Goal: Download file/media

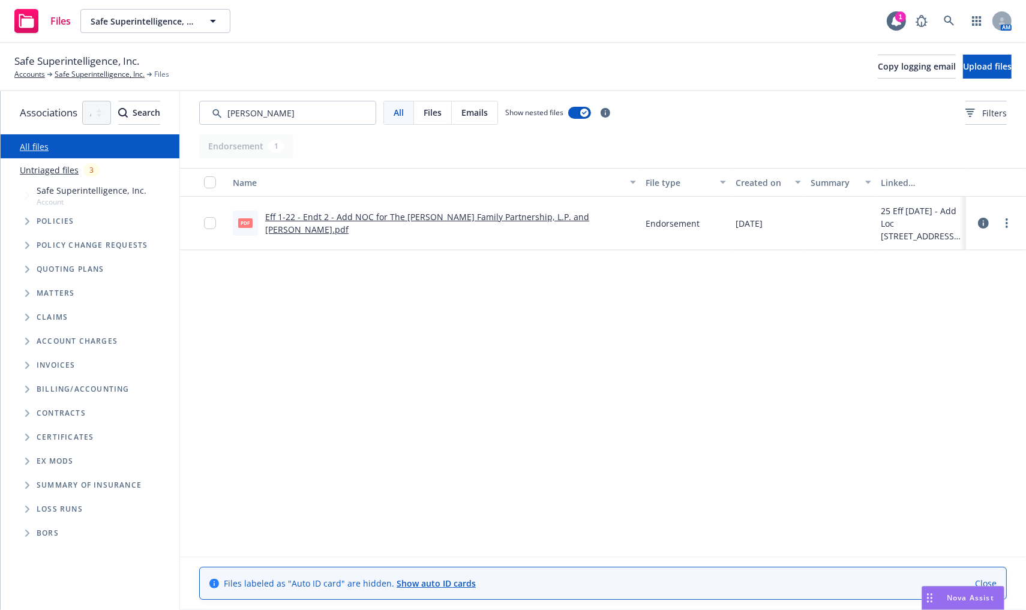
click at [339, 115] on input "Search by keyword..." at bounding box center [287, 113] width 177 height 24
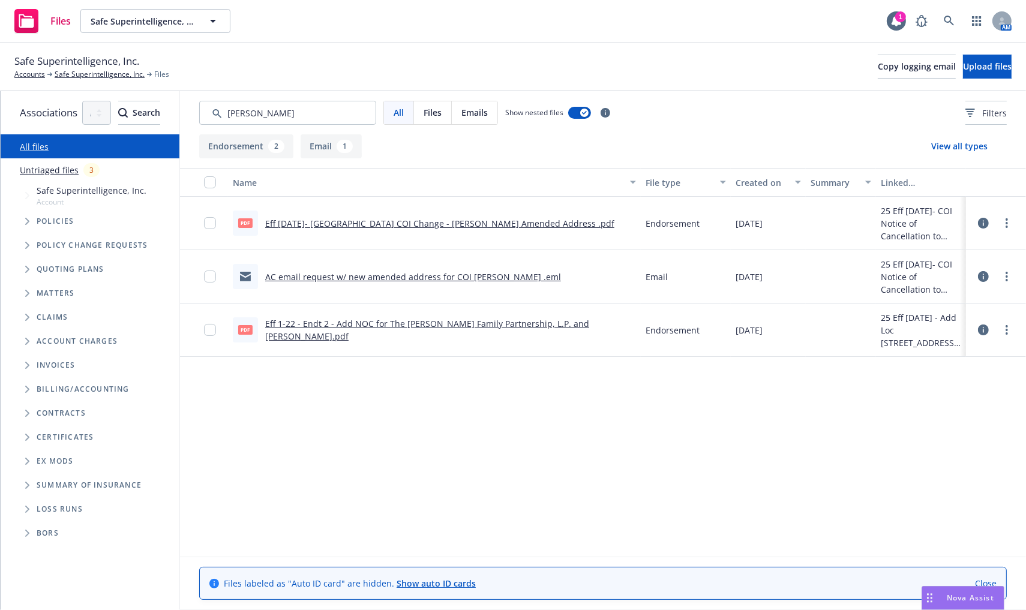
click at [524, 282] on link "AC email request w/ new amended address for COI [PERSON_NAME] .eml" at bounding box center [413, 276] width 296 height 11
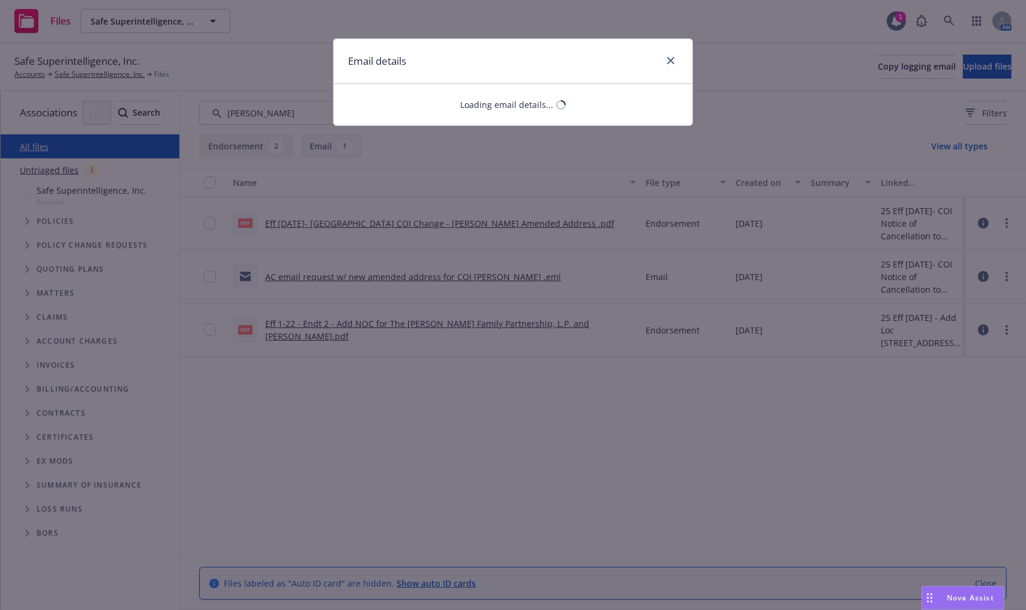
click at [525, 279] on div "Email details Loading email details..." at bounding box center [513, 305] width 1026 height 610
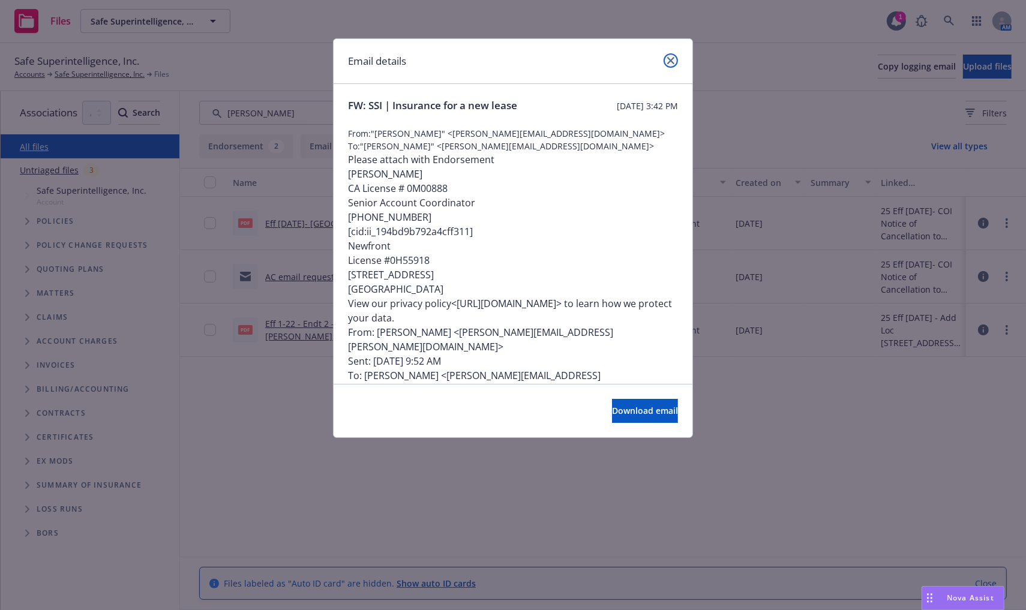
click at [668, 57] on icon "close" at bounding box center [671, 60] width 7 height 7
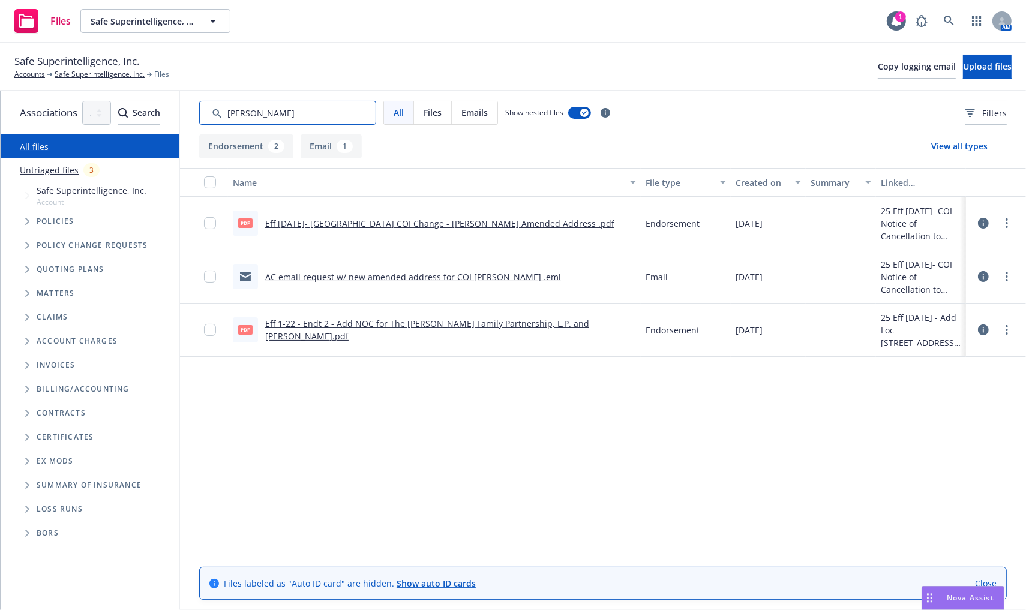
click at [376, 112] on input "Search by keyword..." at bounding box center [287, 113] width 177 height 24
type input "l"
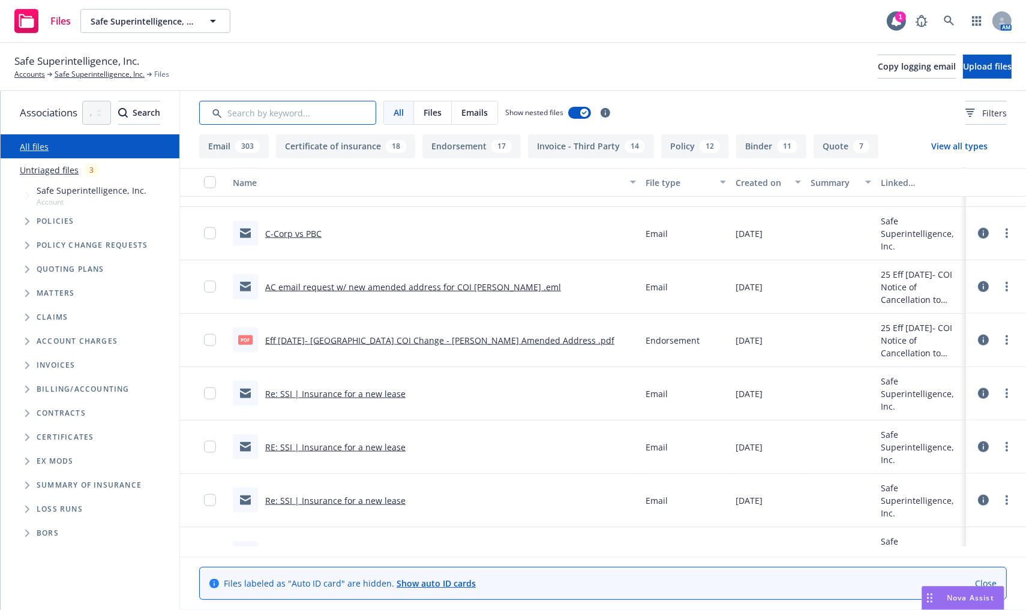
scroll to position [6160, 0]
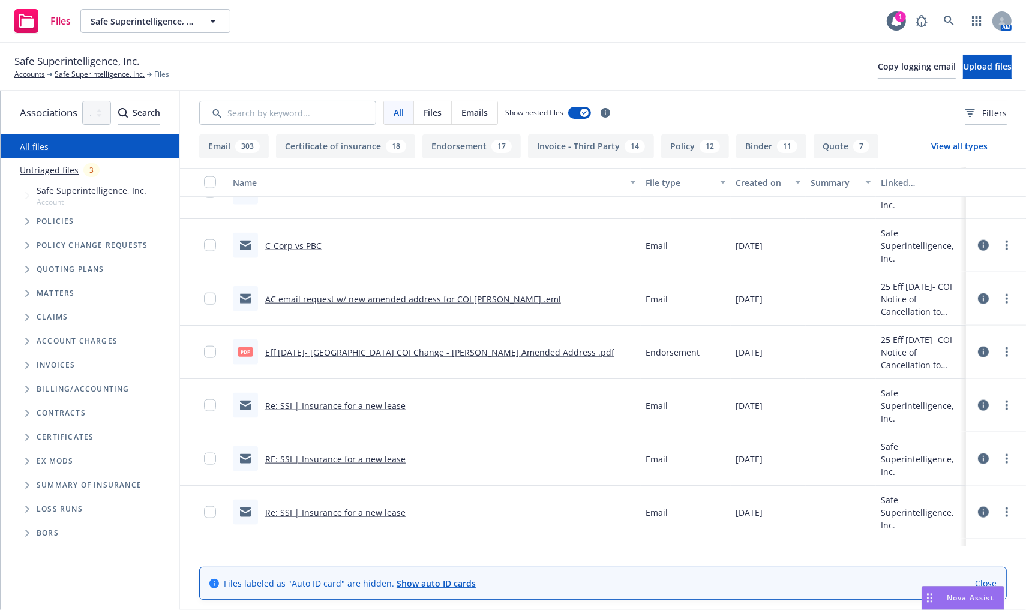
click at [406, 410] on link "Re: SSI | Insurance for a new lease" at bounding box center [335, 405] width 140 height 11
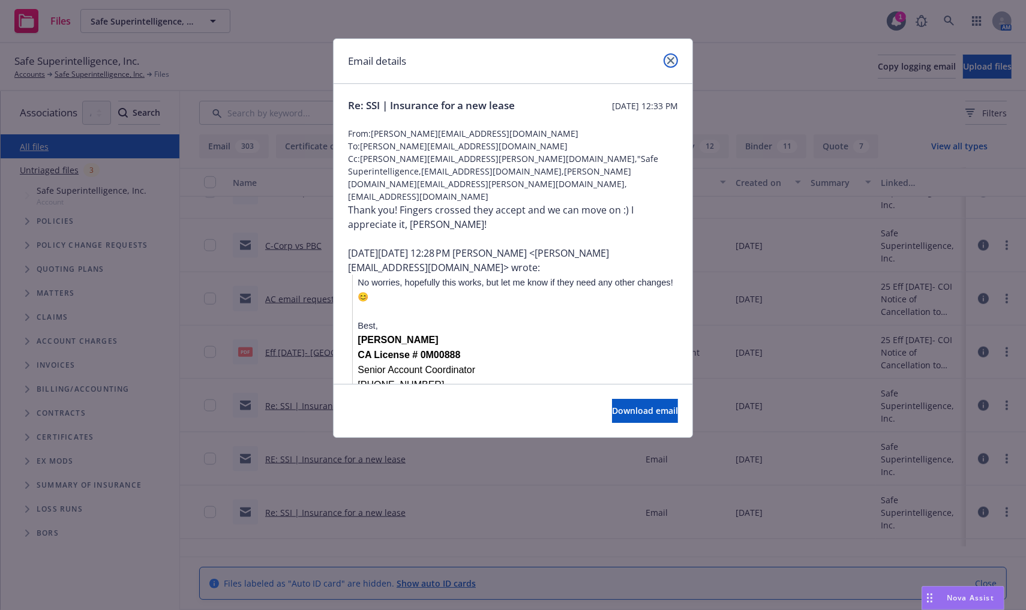
click at [668, 61] on icon "close" at bounding box center [671, 60] width 7 height 7
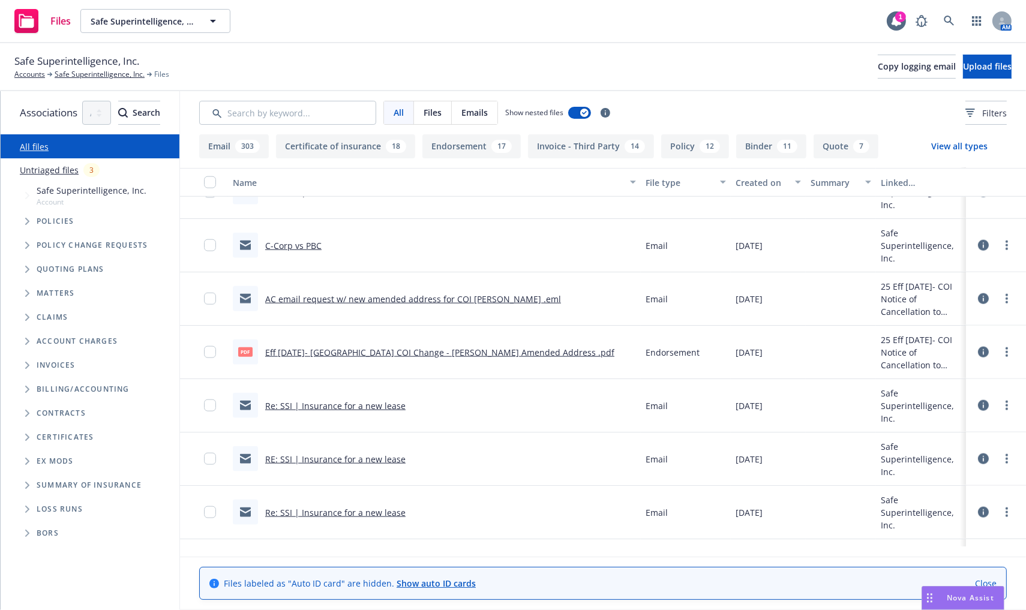
click at [406, 461] on link "RE: SSI | Insurance for a new lease" at bounding box center [335, 459] width 140 height 11
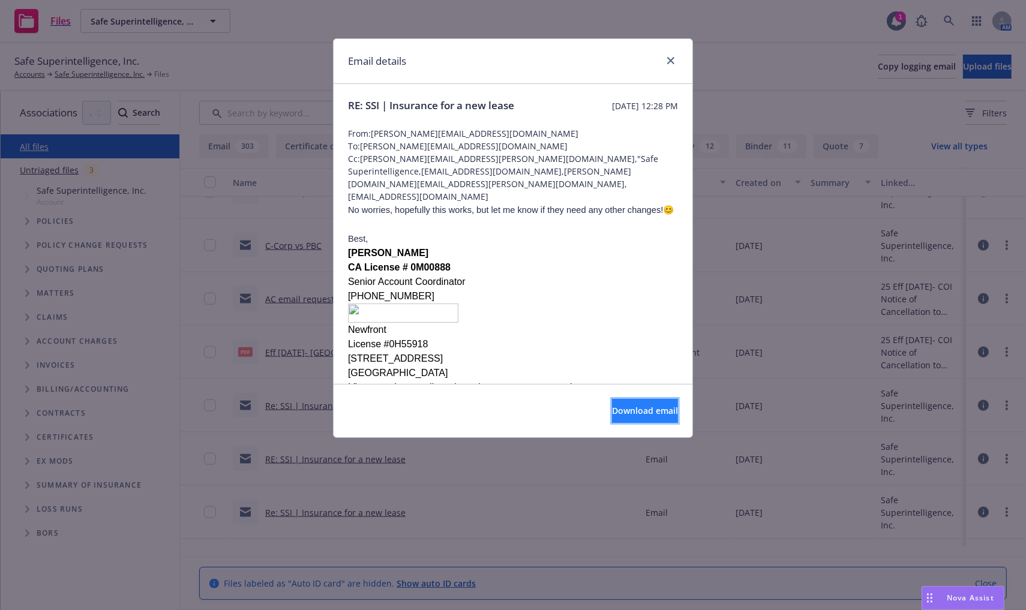
click at [612, 411] on button "Download email" at bounding box center [645, 411] width 66 height 24
click at [623, 204] on p "No worries, hopefully this works, but let me know if they need any other change…" at bounding box center [513, 210] width 330 height 14
click at [674, 55] on link "close" at bounding box center [671, 60] width 14 height 14
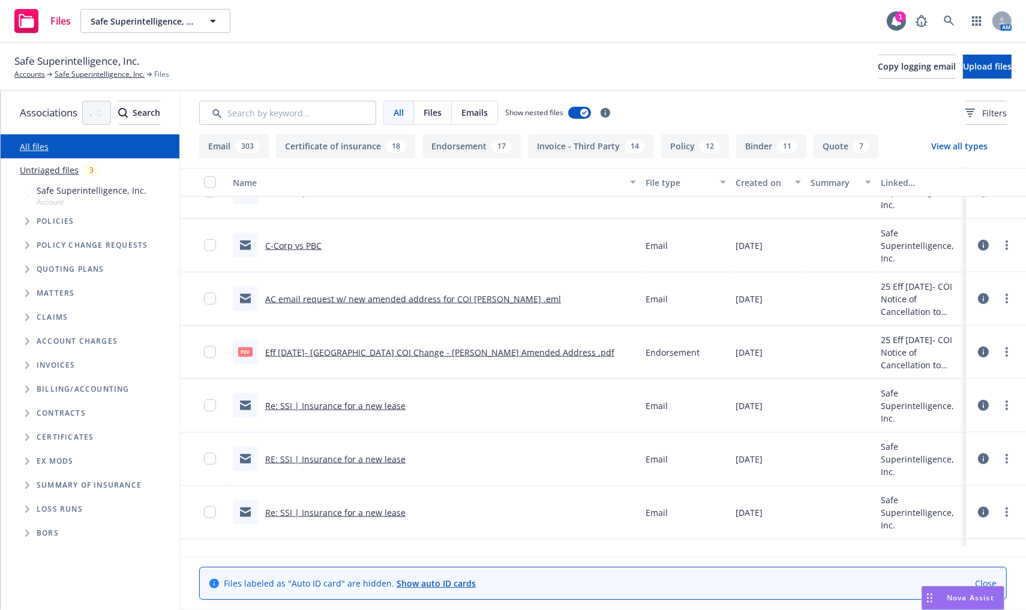
click at [64, 80] on div "Safe Superintelligence, Inc. Accounts Safe Superintelligence, Inc. Files Copy l…" at bounding box center [513, 67] width 1026 height 48
click at [65, 73] on link "Safe Superintelligence, Inc." at bounding box center [100, 74] width 90 height 11
